Goal: Task Accomplishment & Management: Use online tool/utility

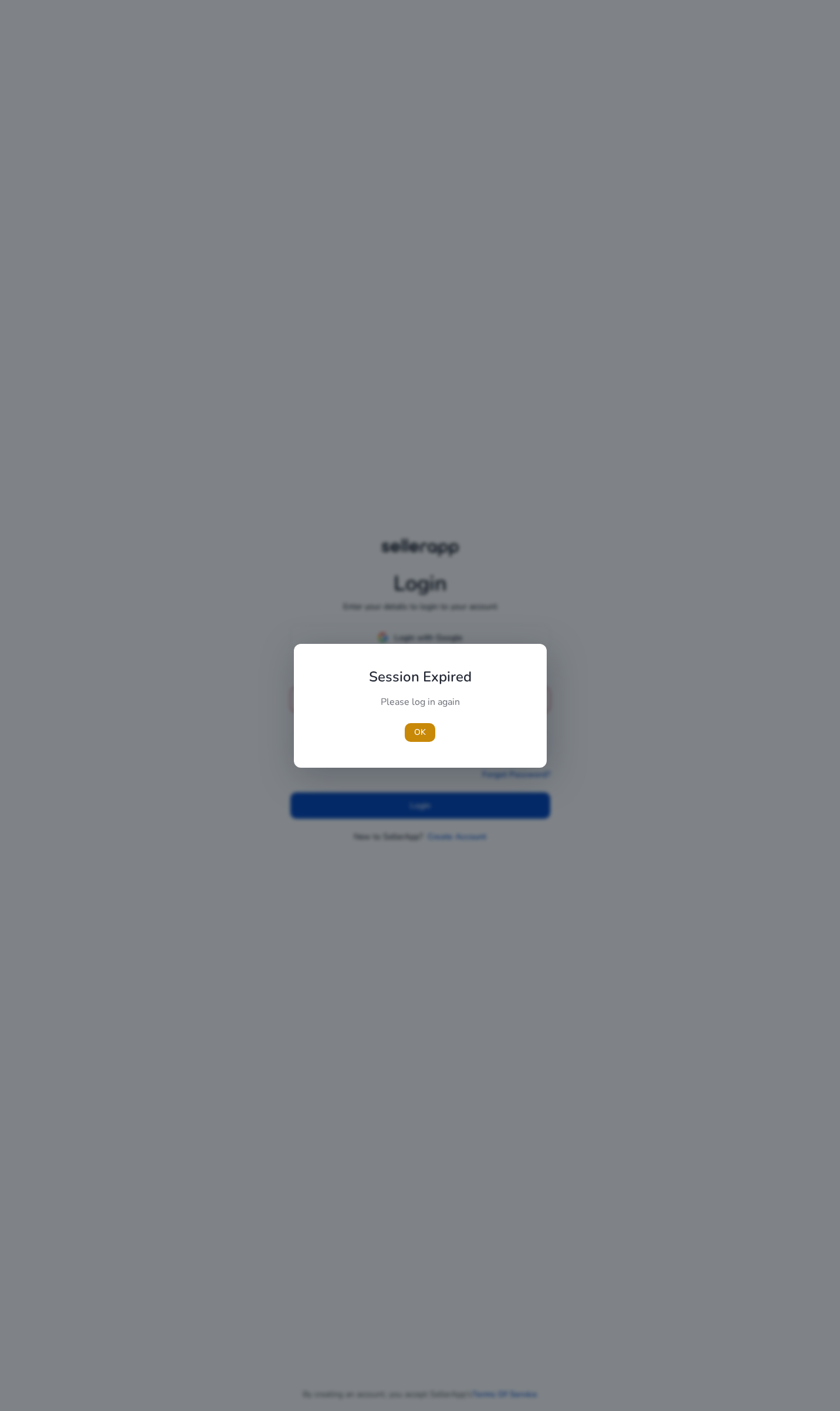
type input "**********"
click button "Login" at bounding box center [420, 799] width 260 height 26
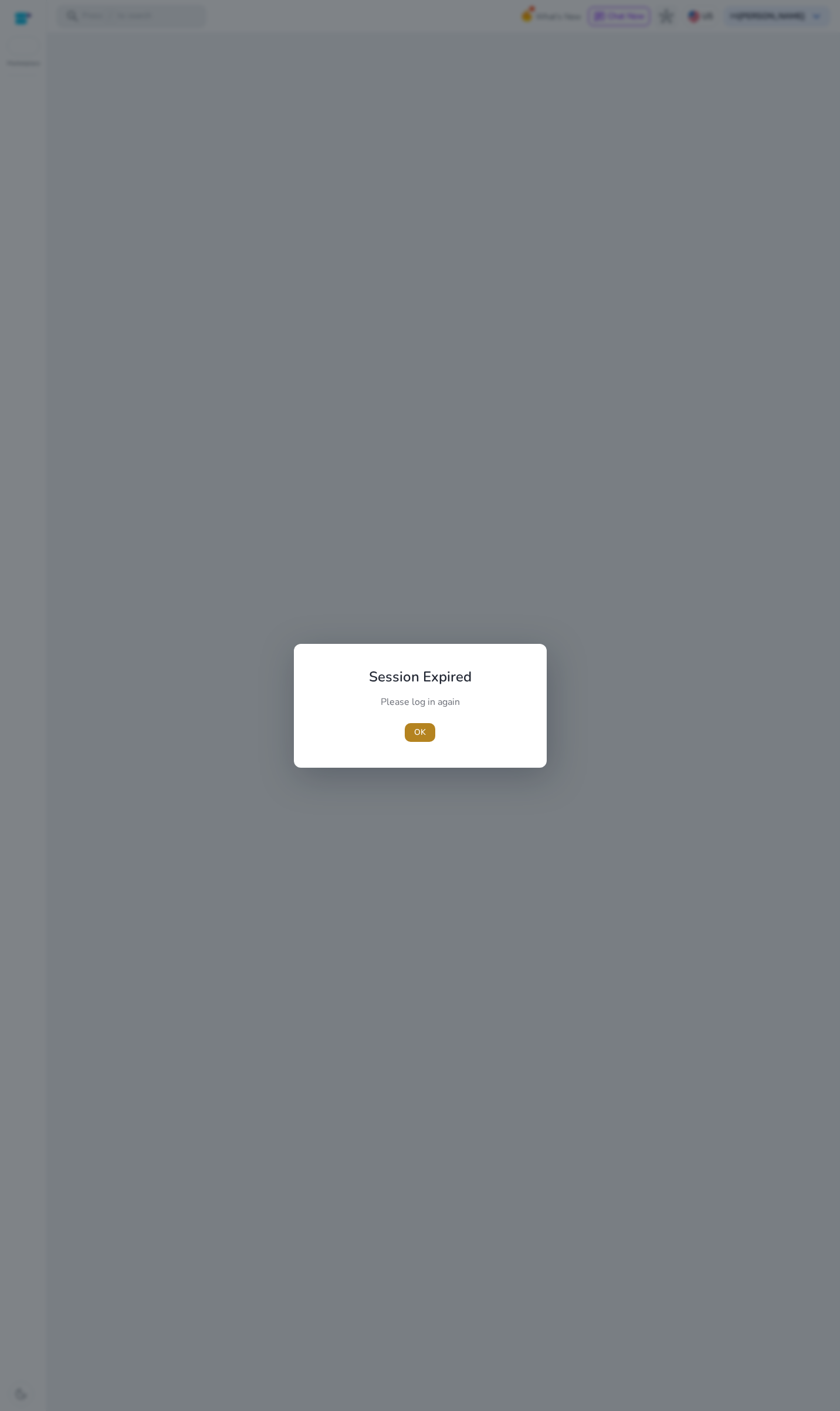
click at [421, 730] on span "OK" at bounding box center [419, 732] width 12 height 12
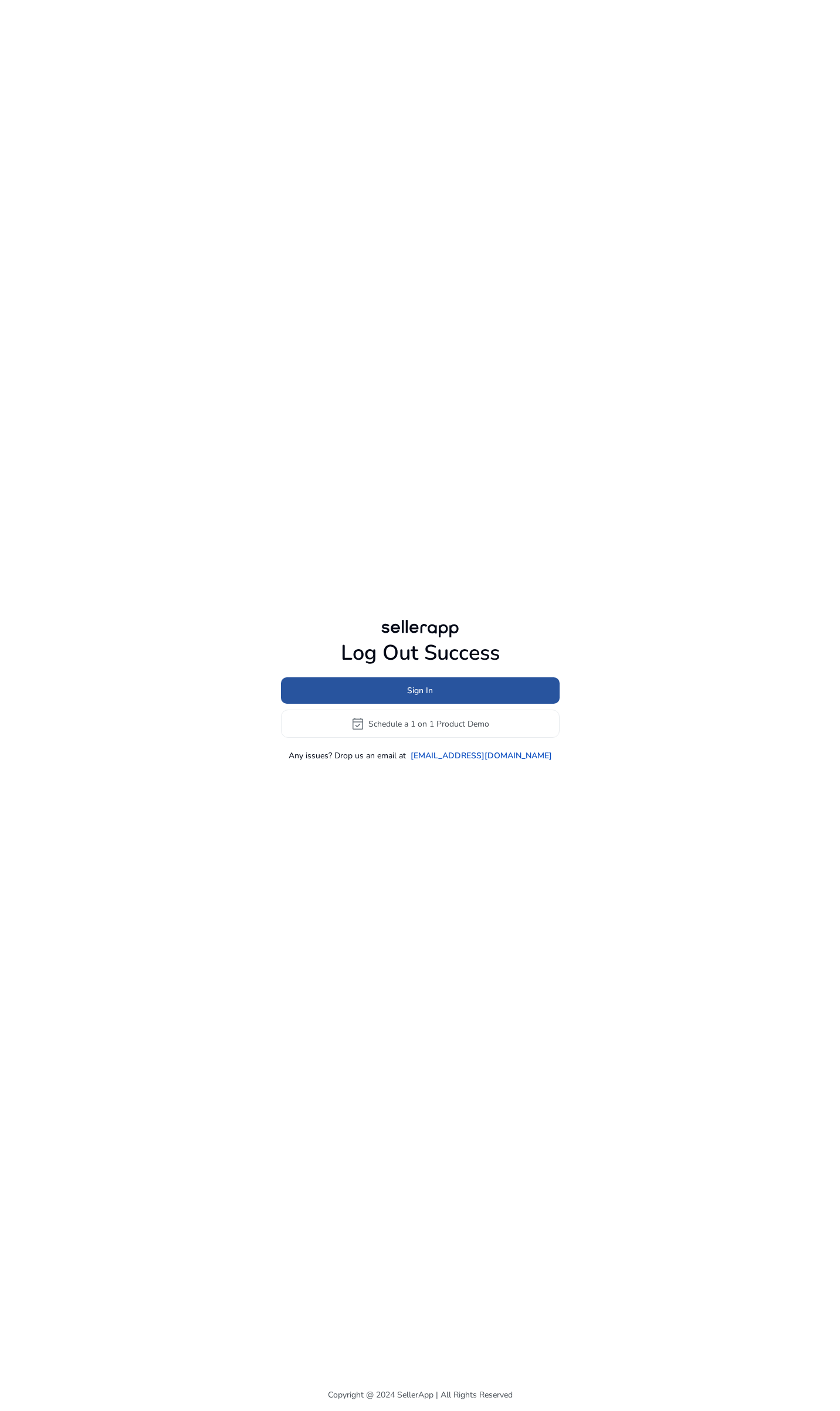
click at [378, 691] on span at bounding box center [420, 691] width 278 height 28
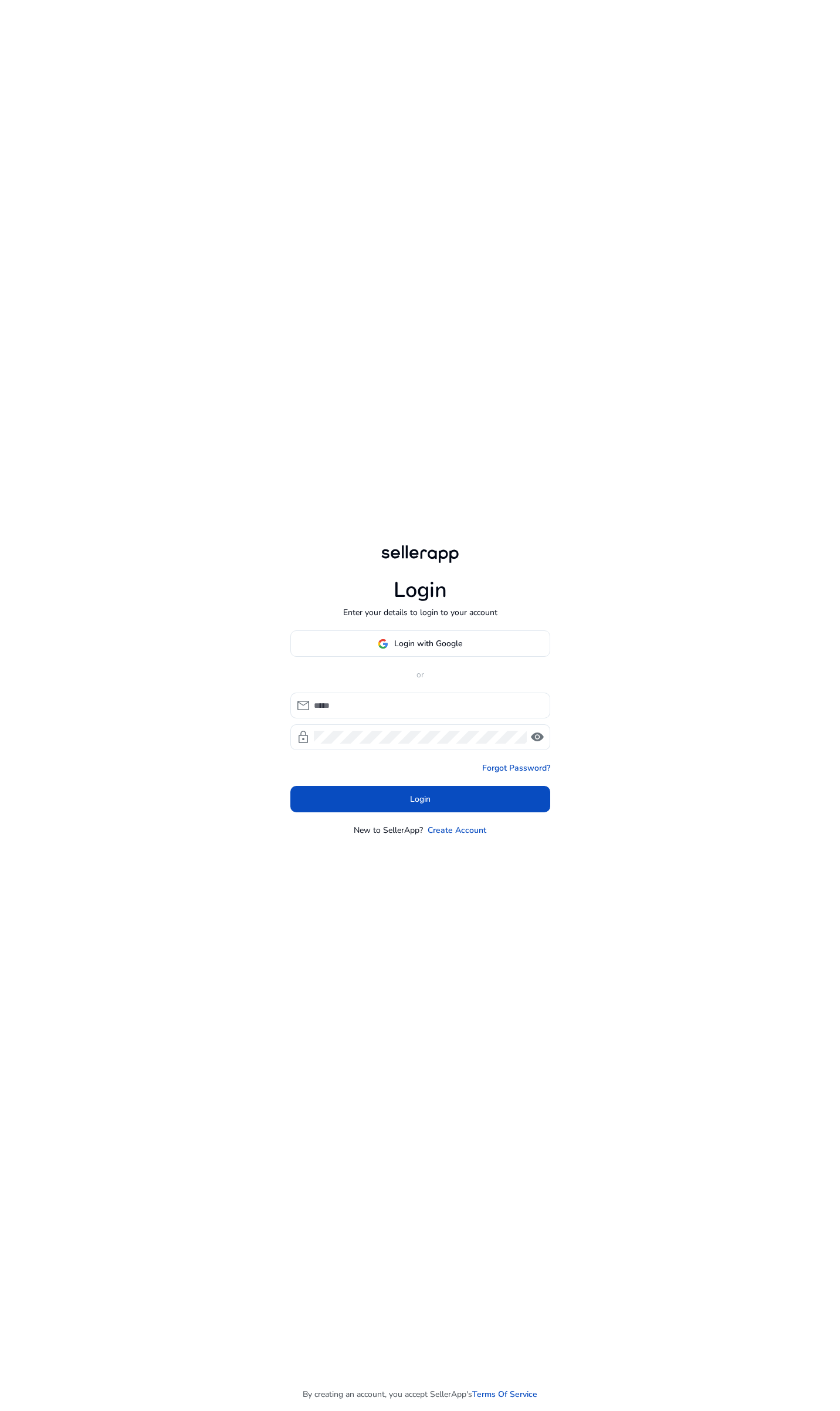
type input "**********"
click button "Login" at bounding box center [420, 799] width 260 height 26
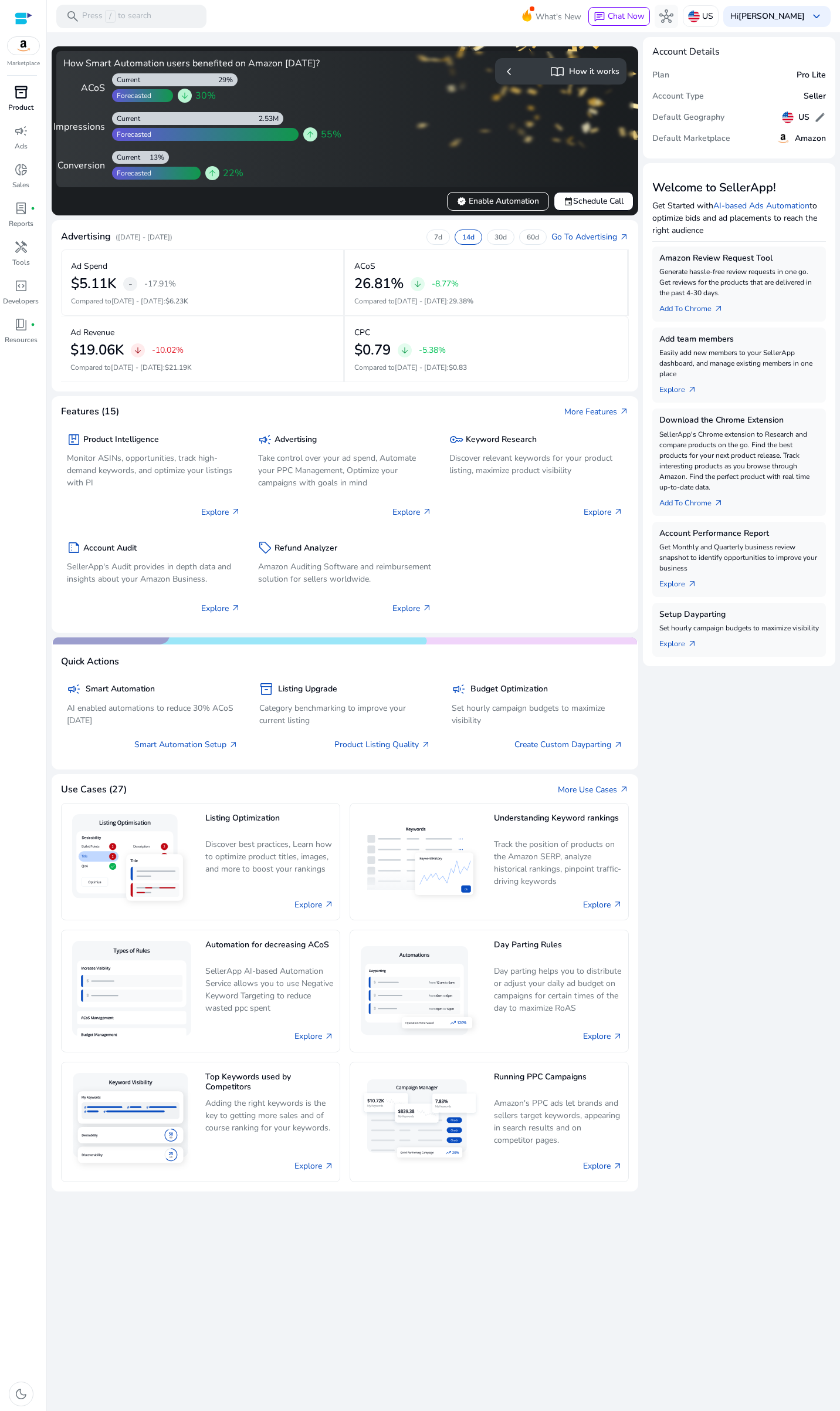
click at [18, 105] on p "Product" at bounding box center [20, 107] width 25 height 10
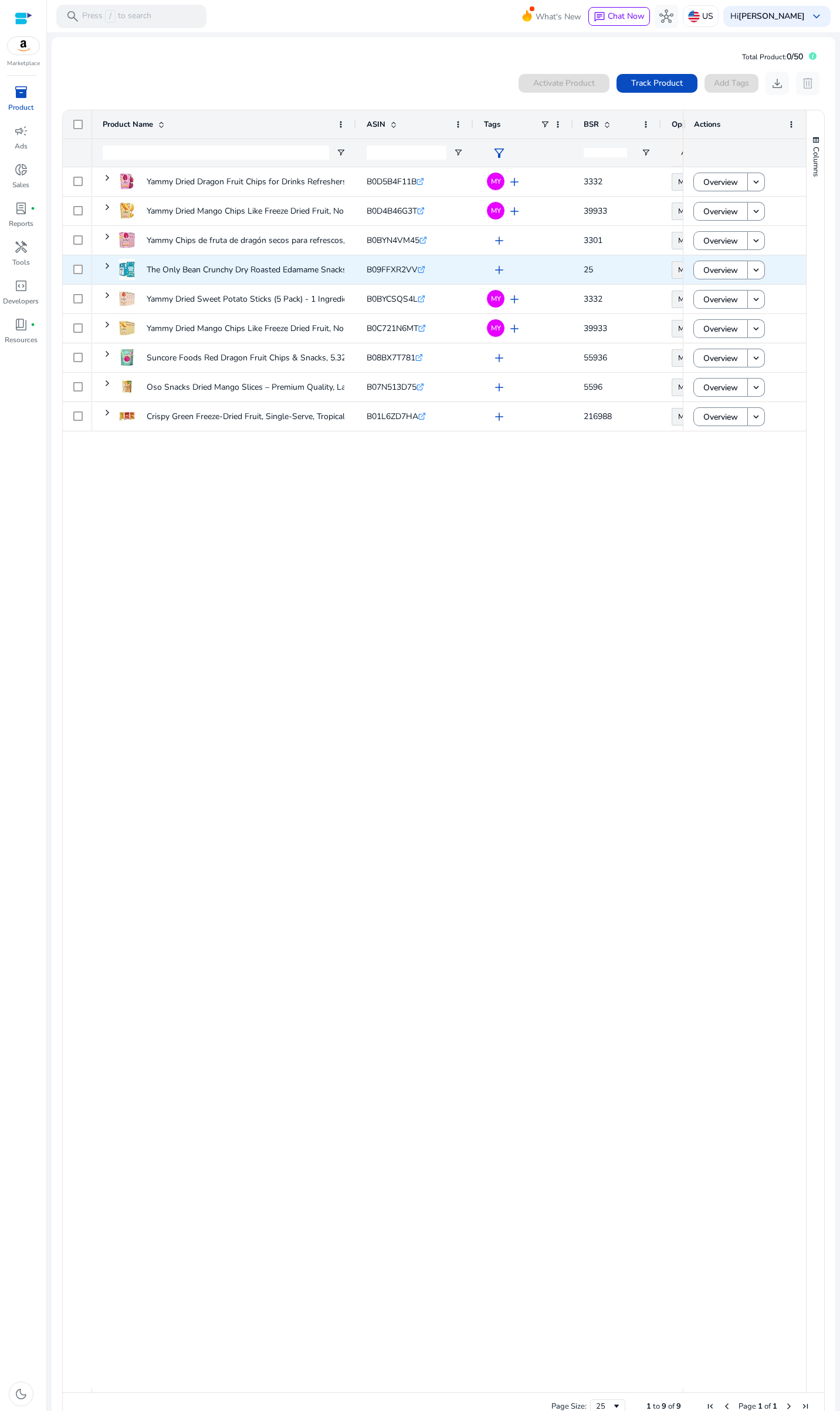
click at [583, 269] on div "25" at bounding box center [617, 269] width 88 height 29
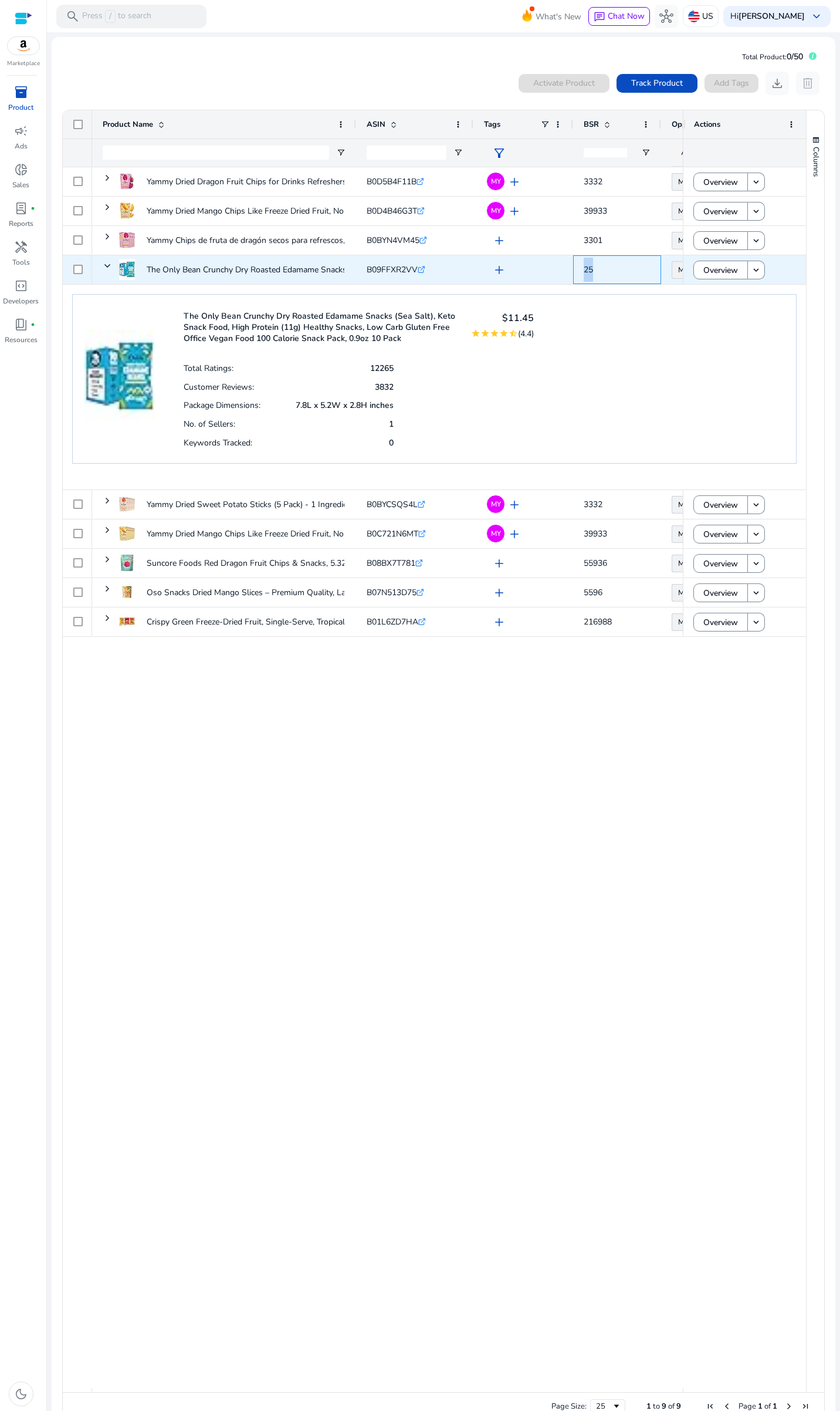
click at [583, 269] on div "25" at bounding box center [617, 269] width 88 height 29
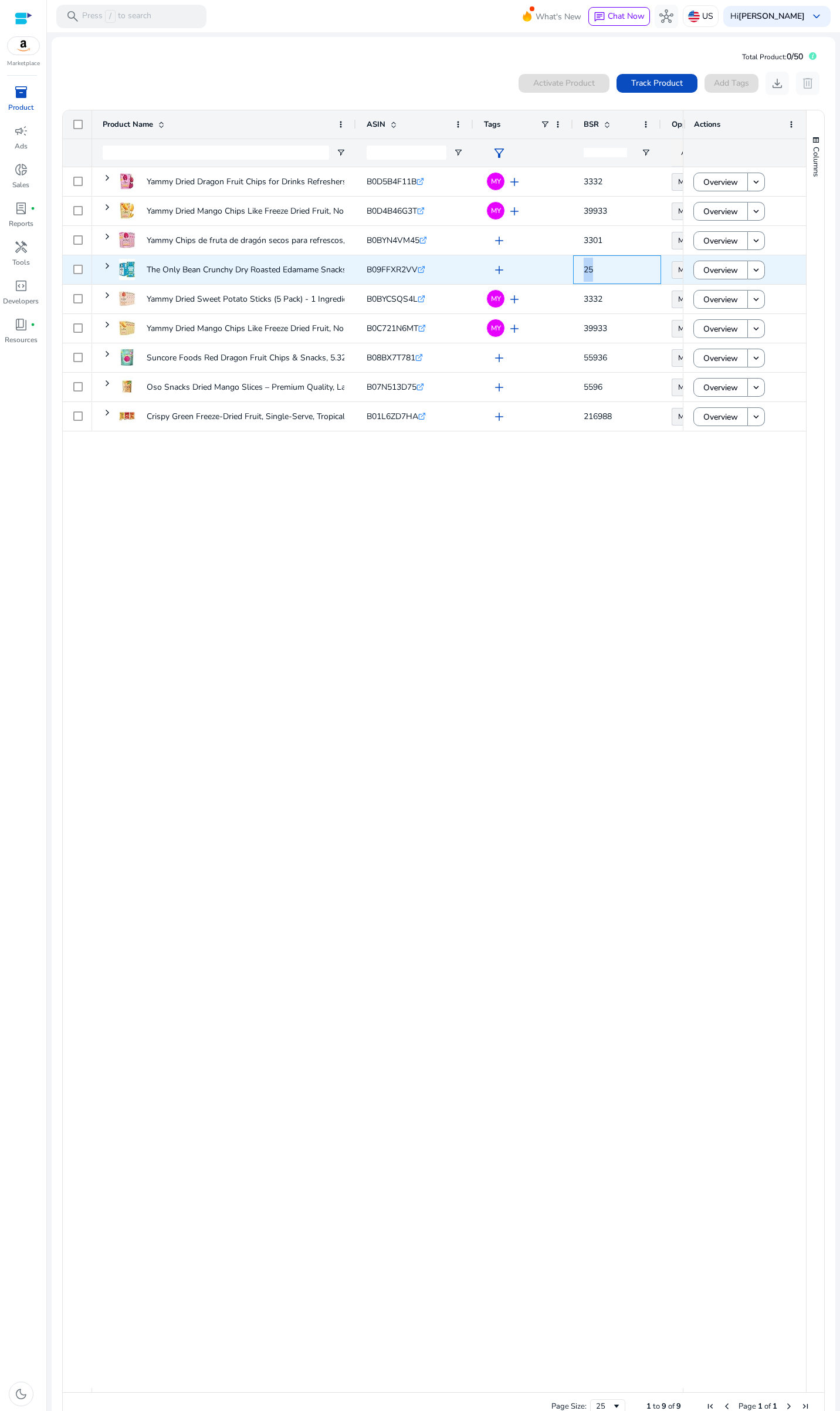
click at [583, 269] on div "25" at bounding box center [617, 269] width 88 height 29
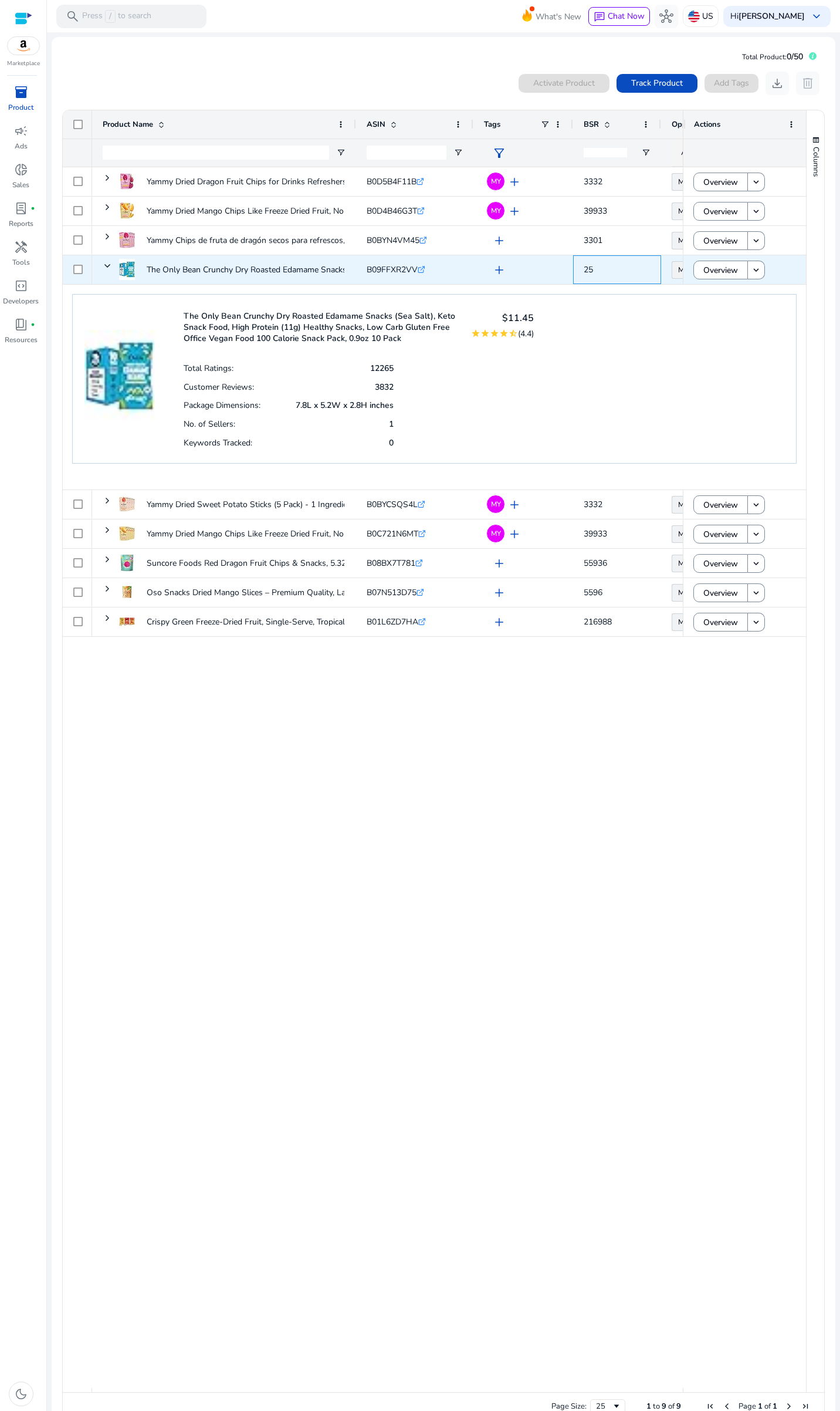
click at [583, 269] on div "25" at bounding box center [617, 269] width 88 height 29
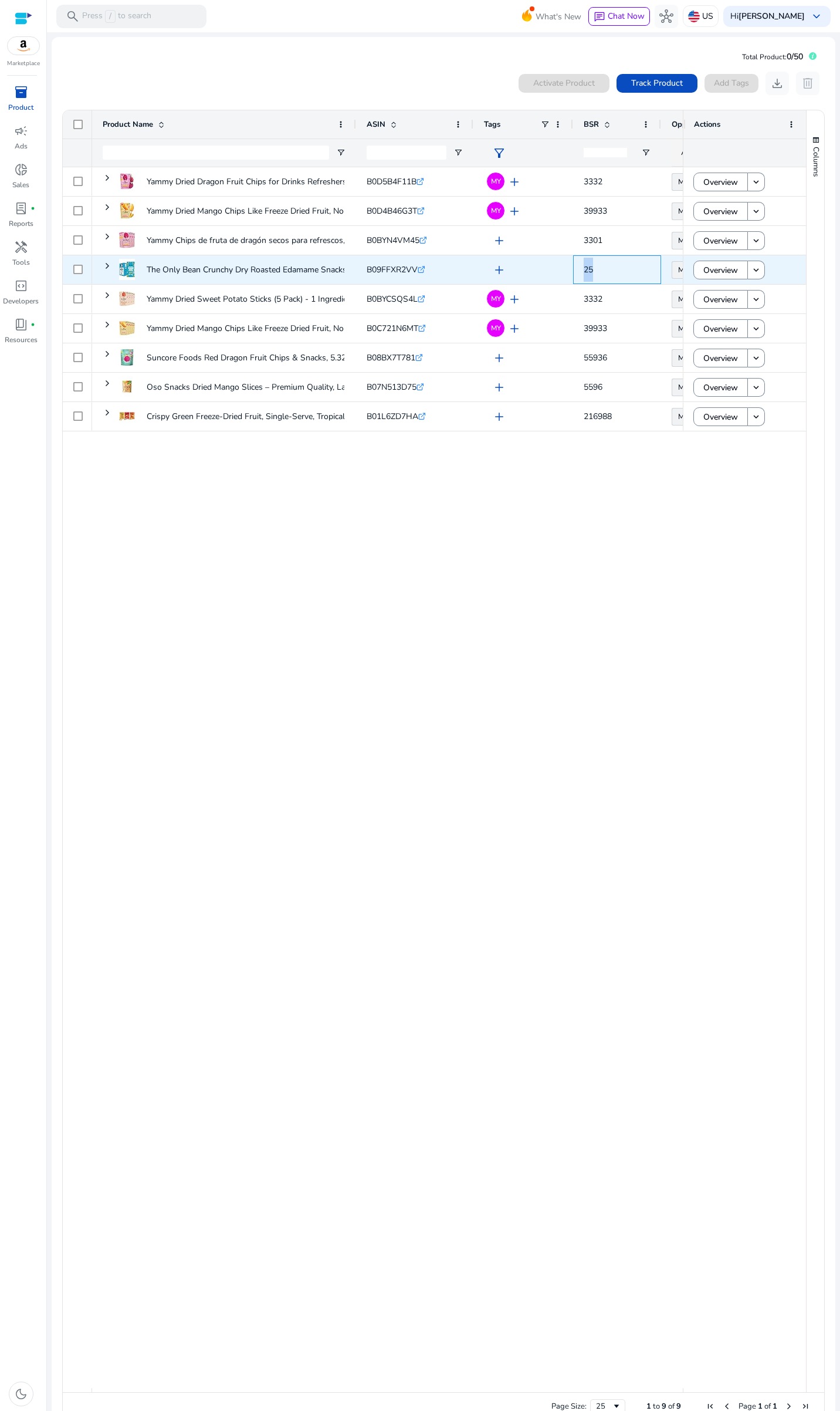
click at [583, 269] on div "25" at bounding box center [617, 269] width 88 height 29
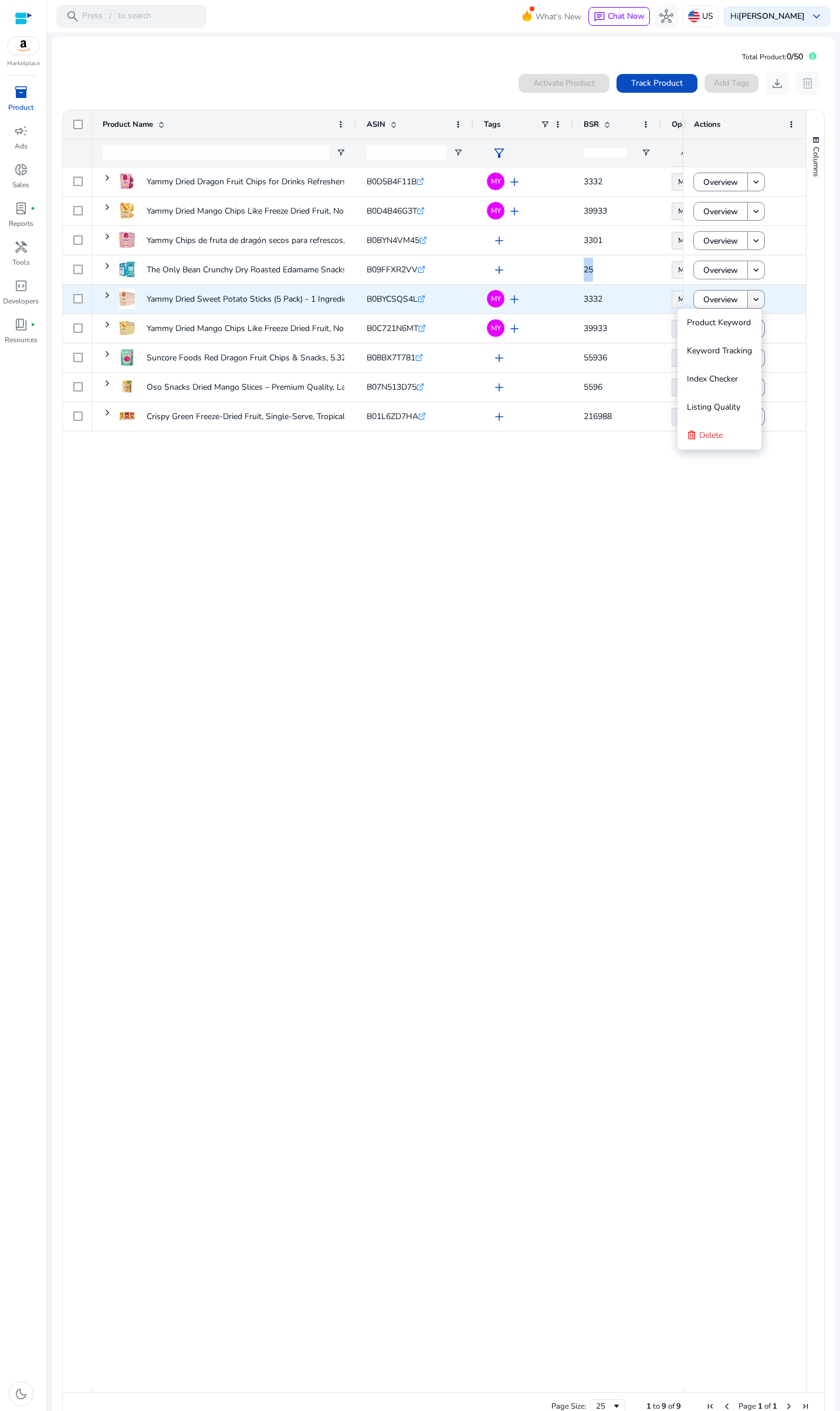
click at [749, 305] on span at bounding box center [756, 299] width 17 height 28
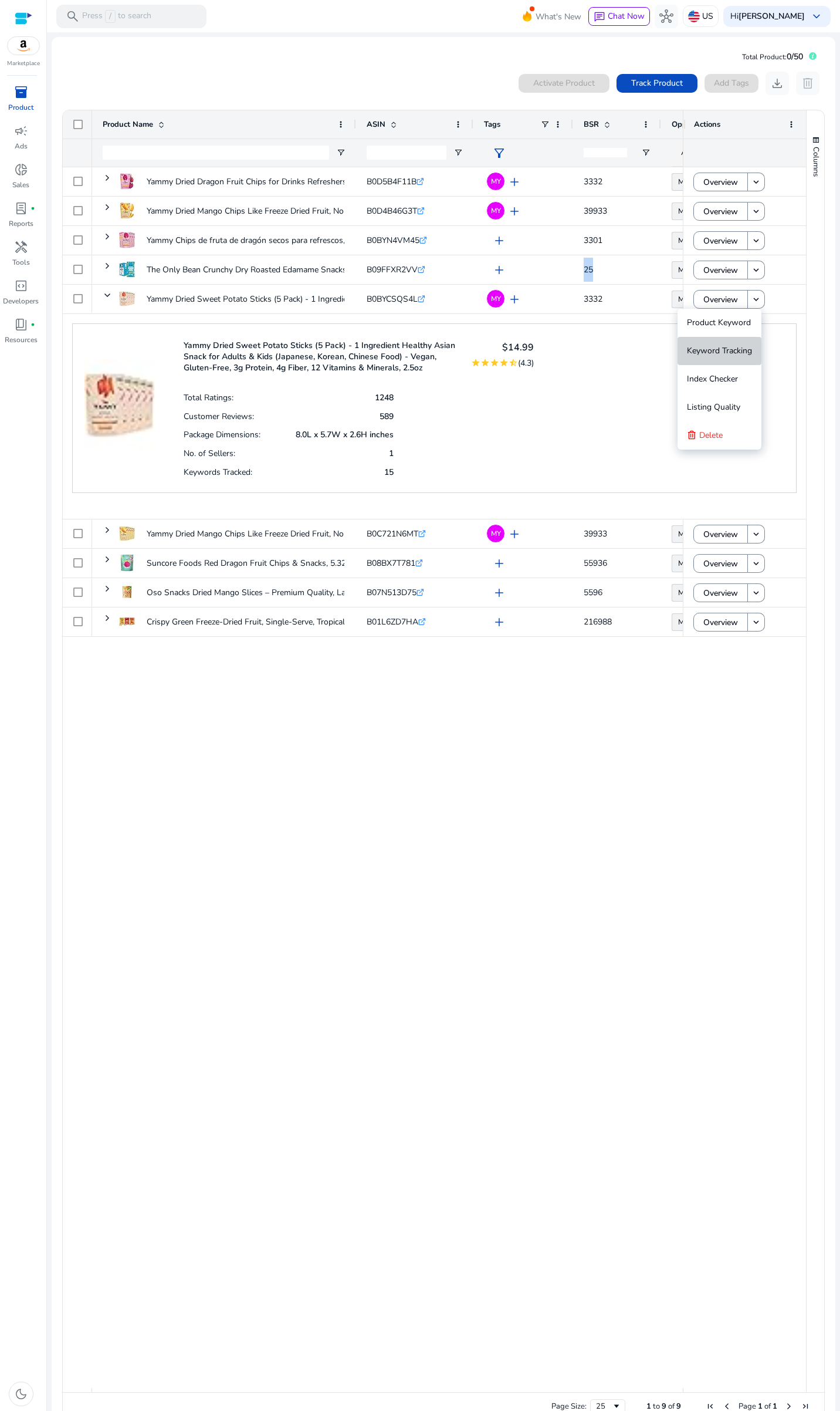
click at [709, 352] on span "Keyword Tracking" at bounding box center [719, 351] width 65 height 11
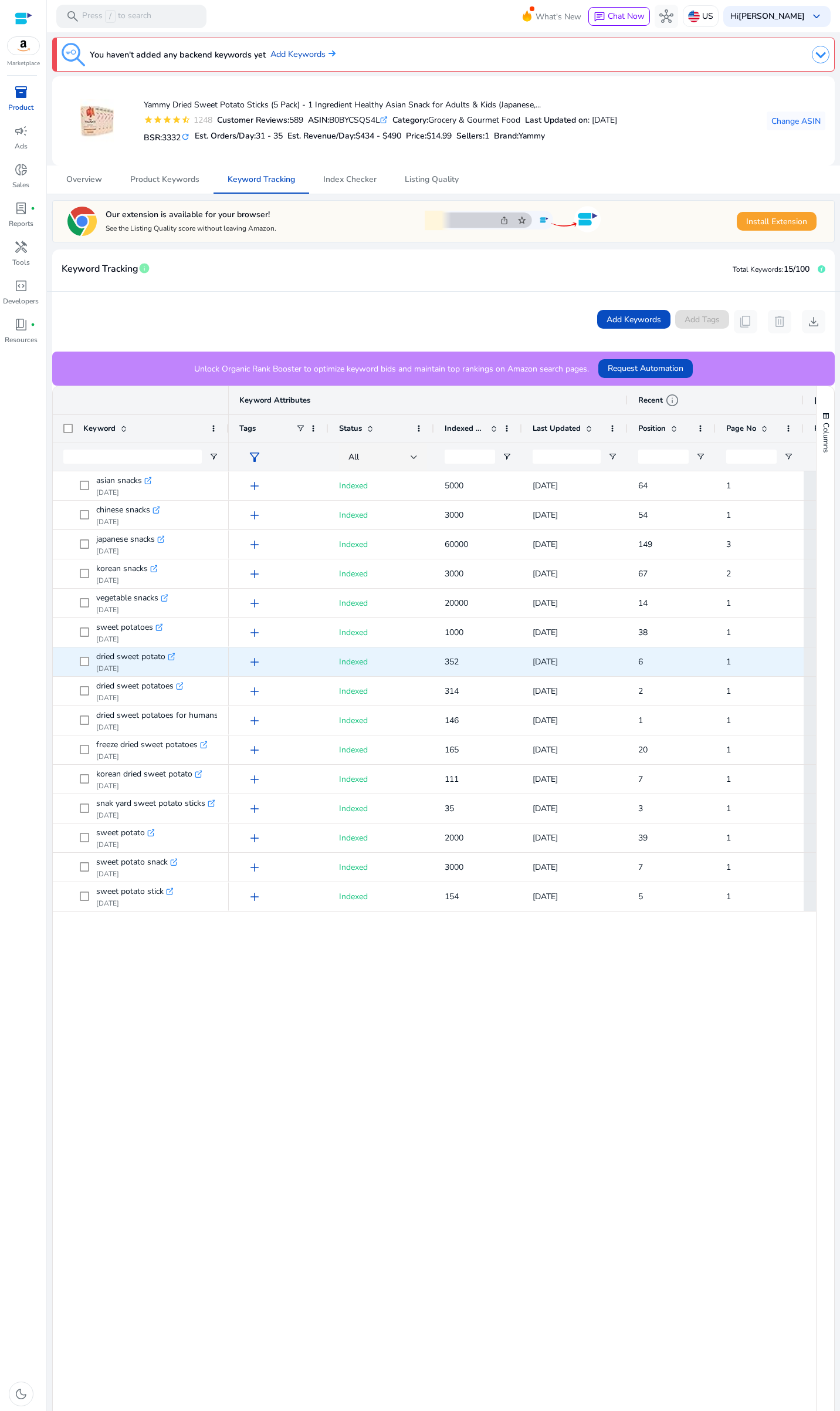
click at [172, 660] on icon at bounding box center [171, 657] width 6 height 6
